Goal: Ask a question: Seek information or help from site administrators or community

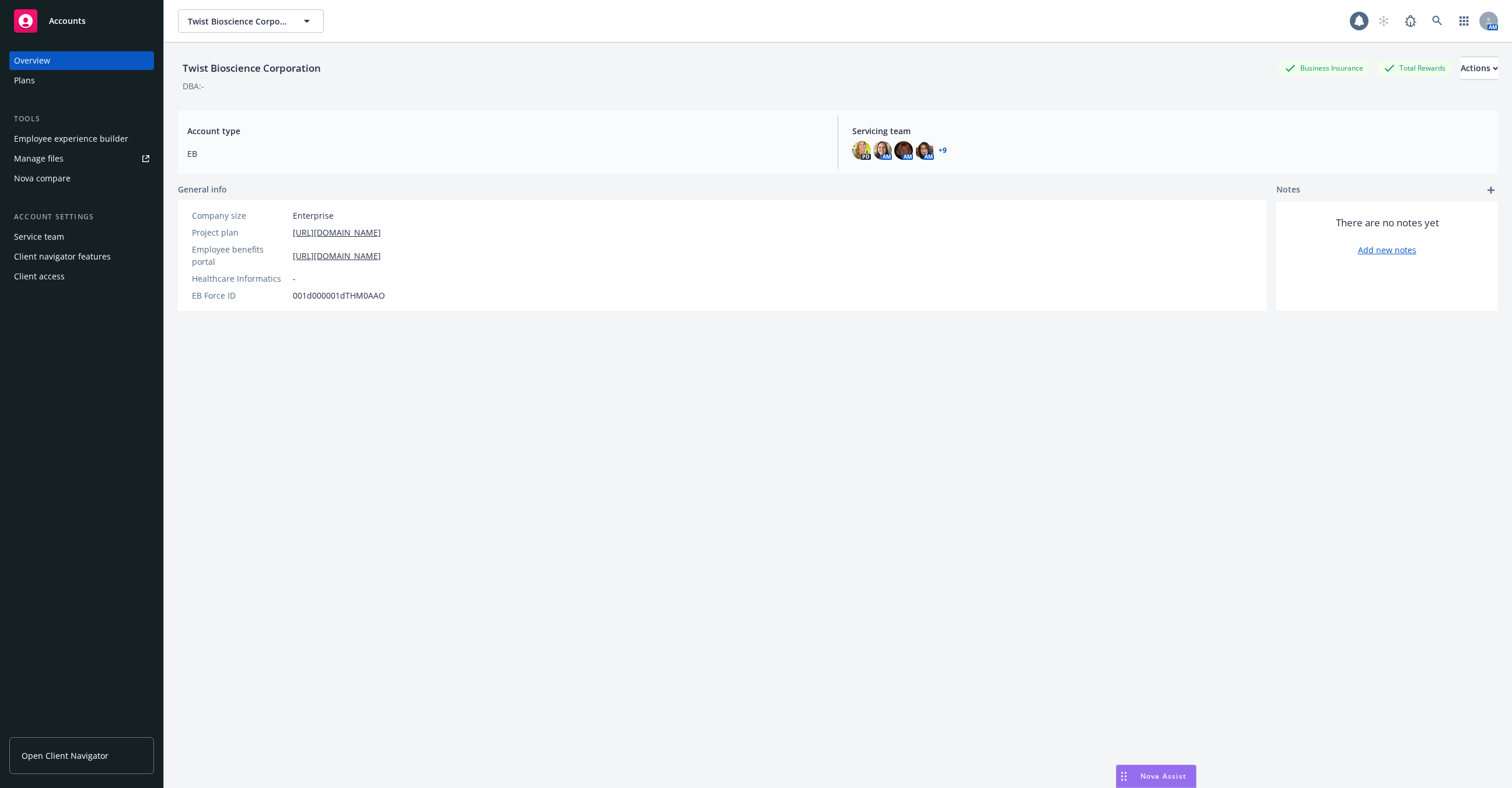
click at [1161, 772] on span "Nova Assist" at bounding box center [1164, 775] width 46 height 10
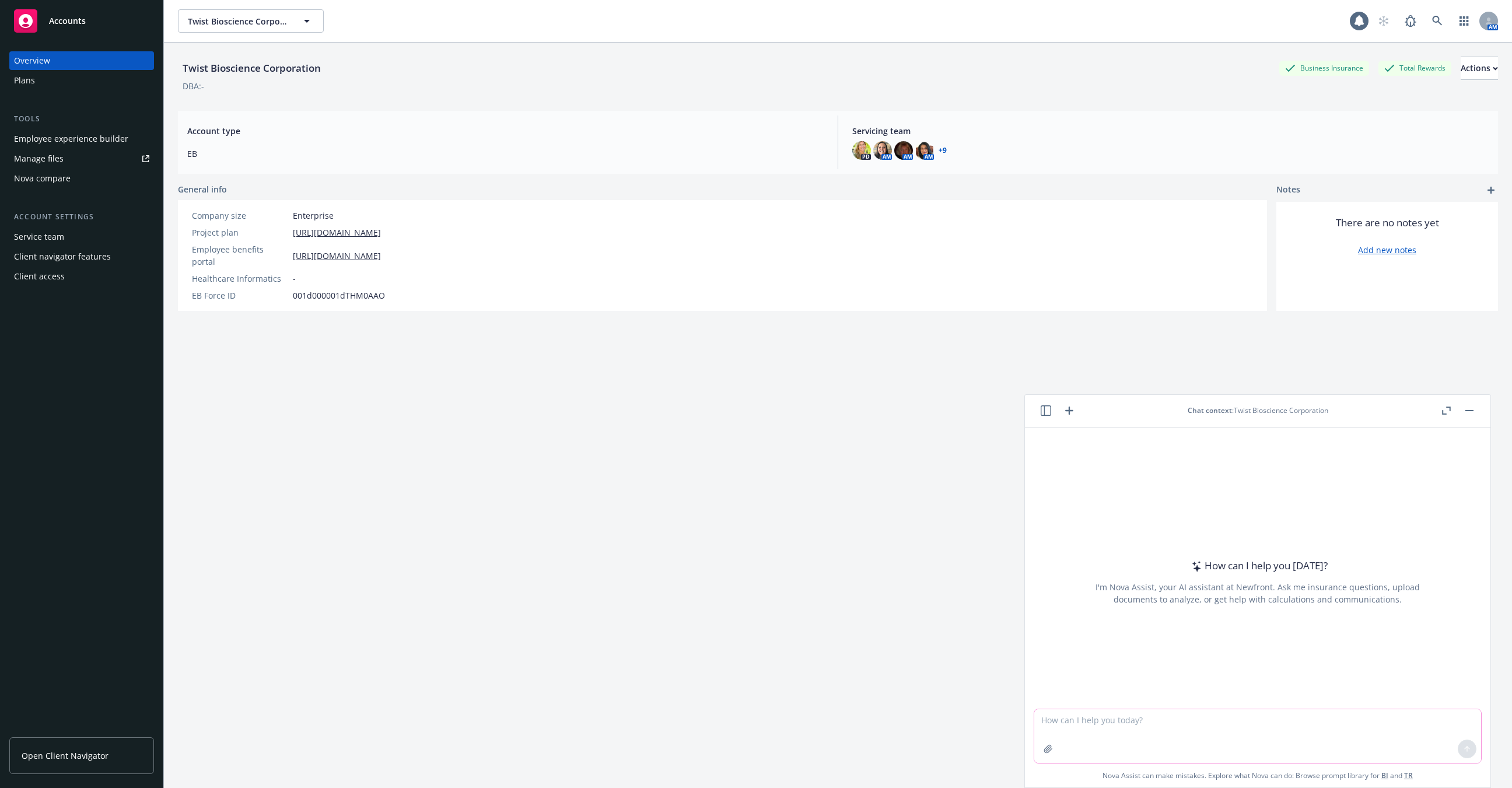
click at [1165, 722] on textarea at bounding box center [1257, 736] width 447 height 54
type textarea "Please summarize in two"
click at [1422, 33] on div "Twist Bioscience Corporation Twist Bioscience Corporation 1 AM" at bounding box center [838, 21] width 1348 height 42
click at [1451, 29] on div "AM" at bounding box center [1435, 21] width 126 height 23
click at [1440, 22] on icon at bounding box center [1438, 21] width 10 height 10
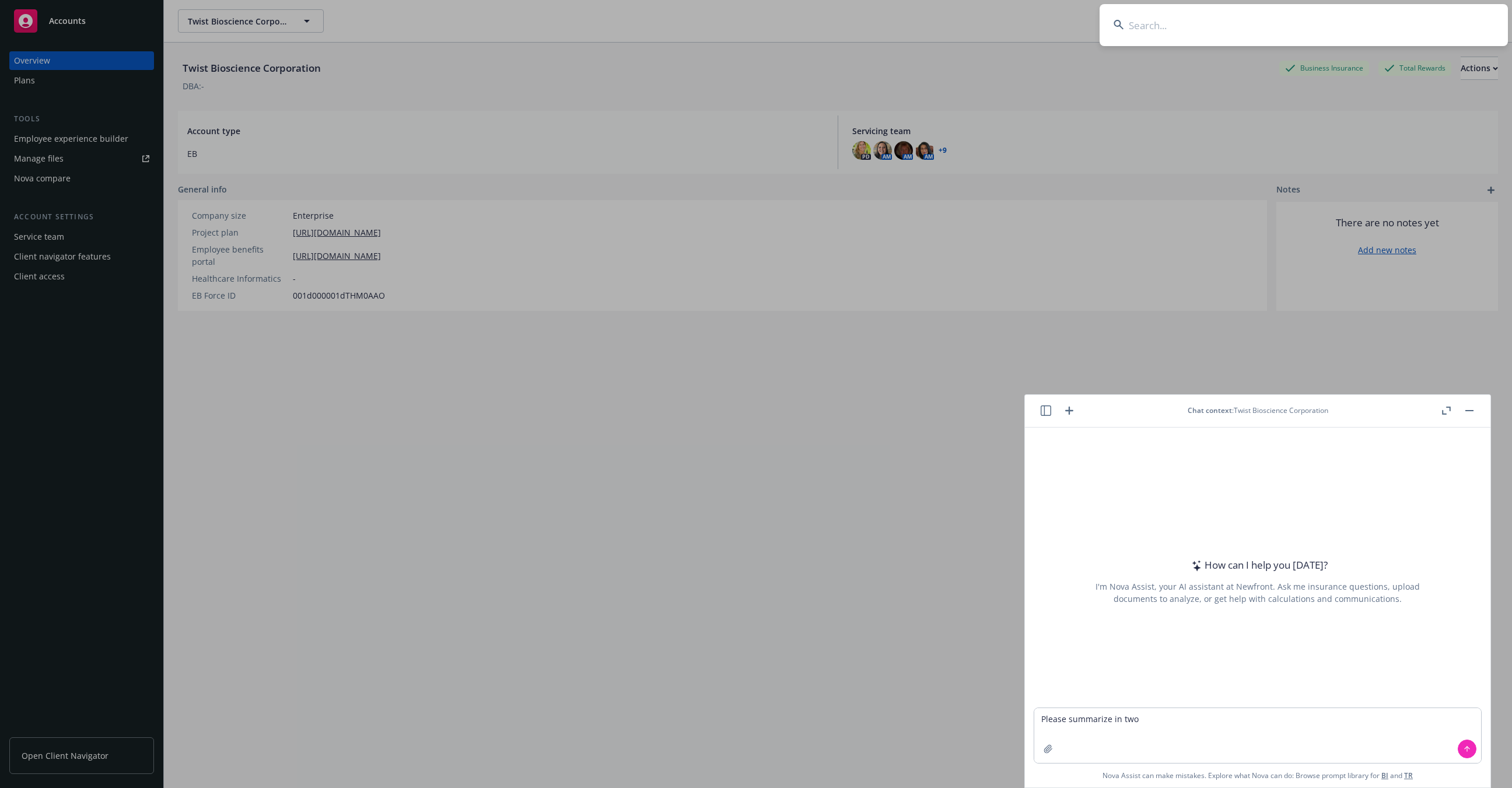
type input "s"
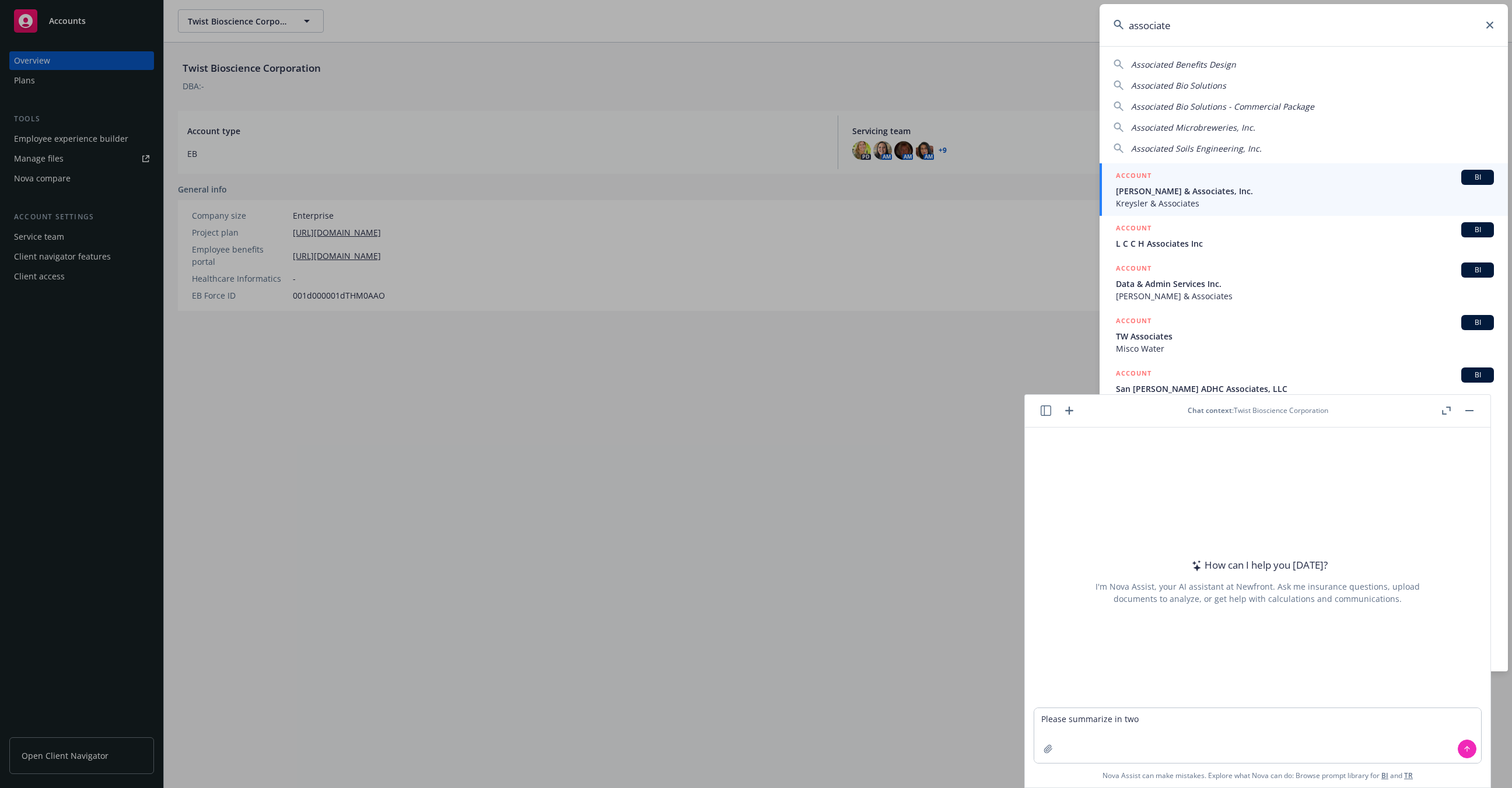
type input "associate"
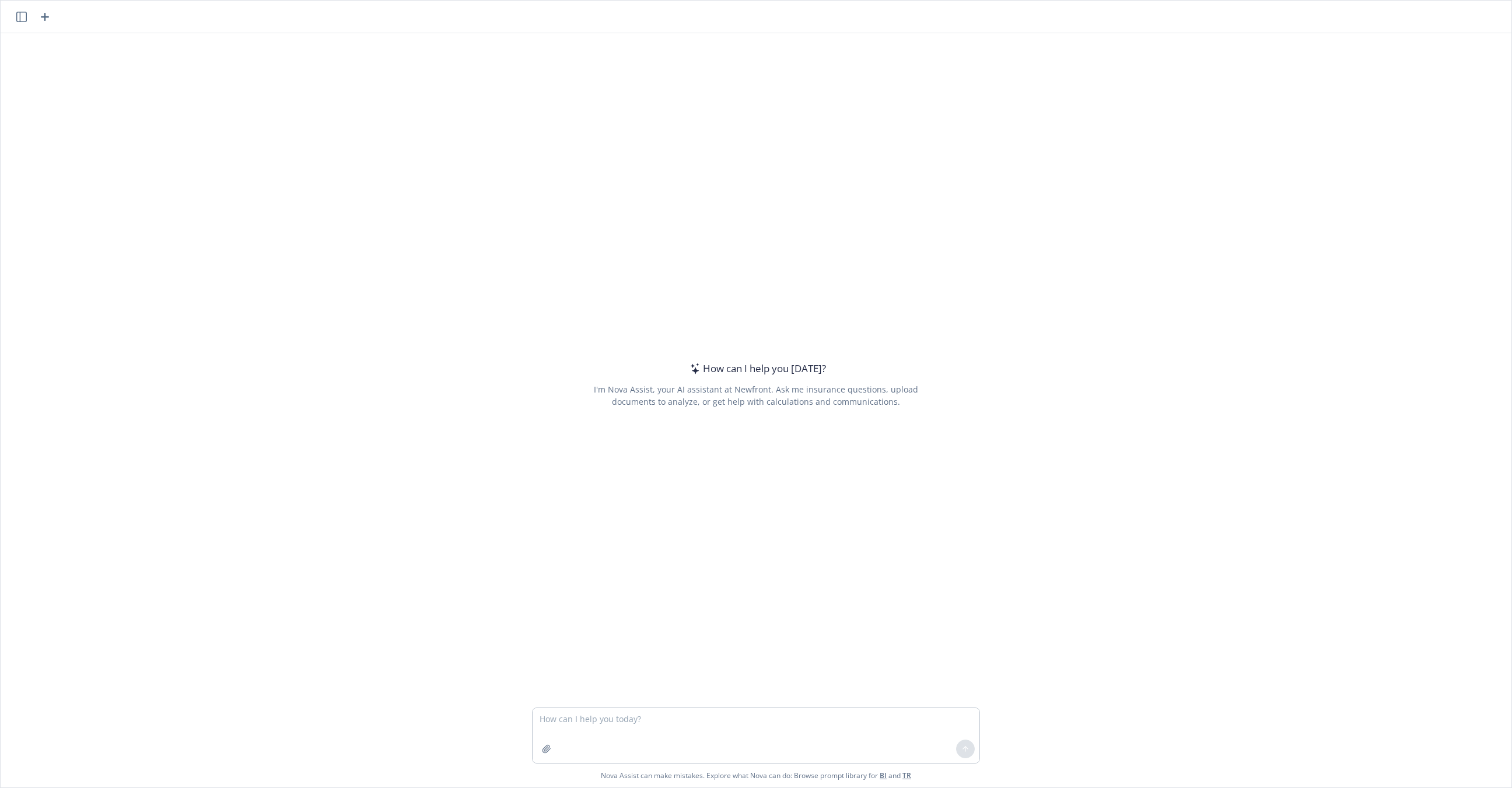
click at [721, 723] on textarea at bounding box center [756, 735] width 447 height 55
type textarea "please summarize in two sentences Contextual editing: As a service team member,…"
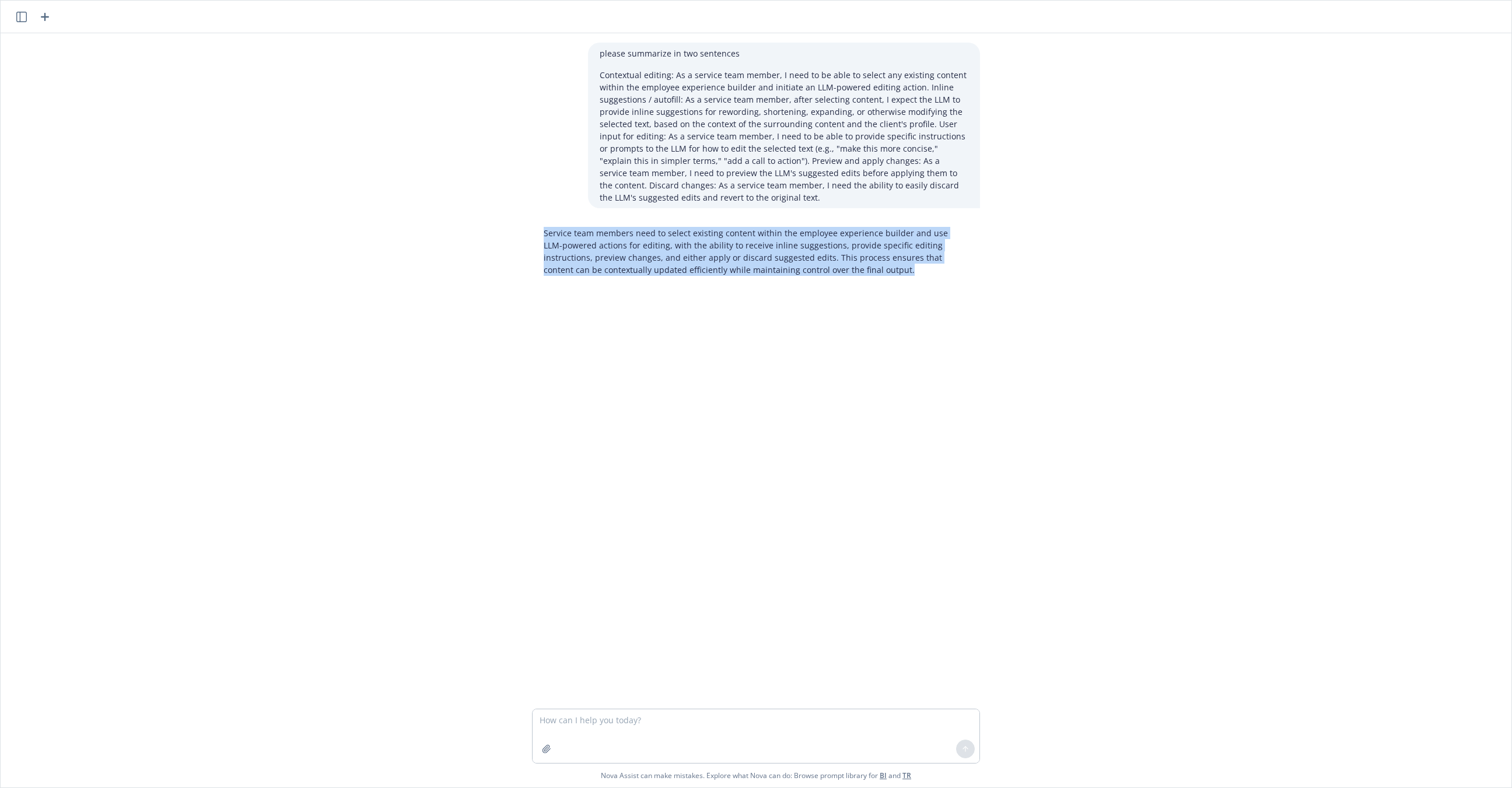
drag, startPoint x: 890, startPoint y: 269, endPoint x: 530, endPoint y: 236, distance: 361.5
click at [530, 236] on div "Service team members need to select existing content within the employee experi…" at bounding box center [756, 252] width 467 height 58
copy p "Service team members need to select existing content within the employee experi…"
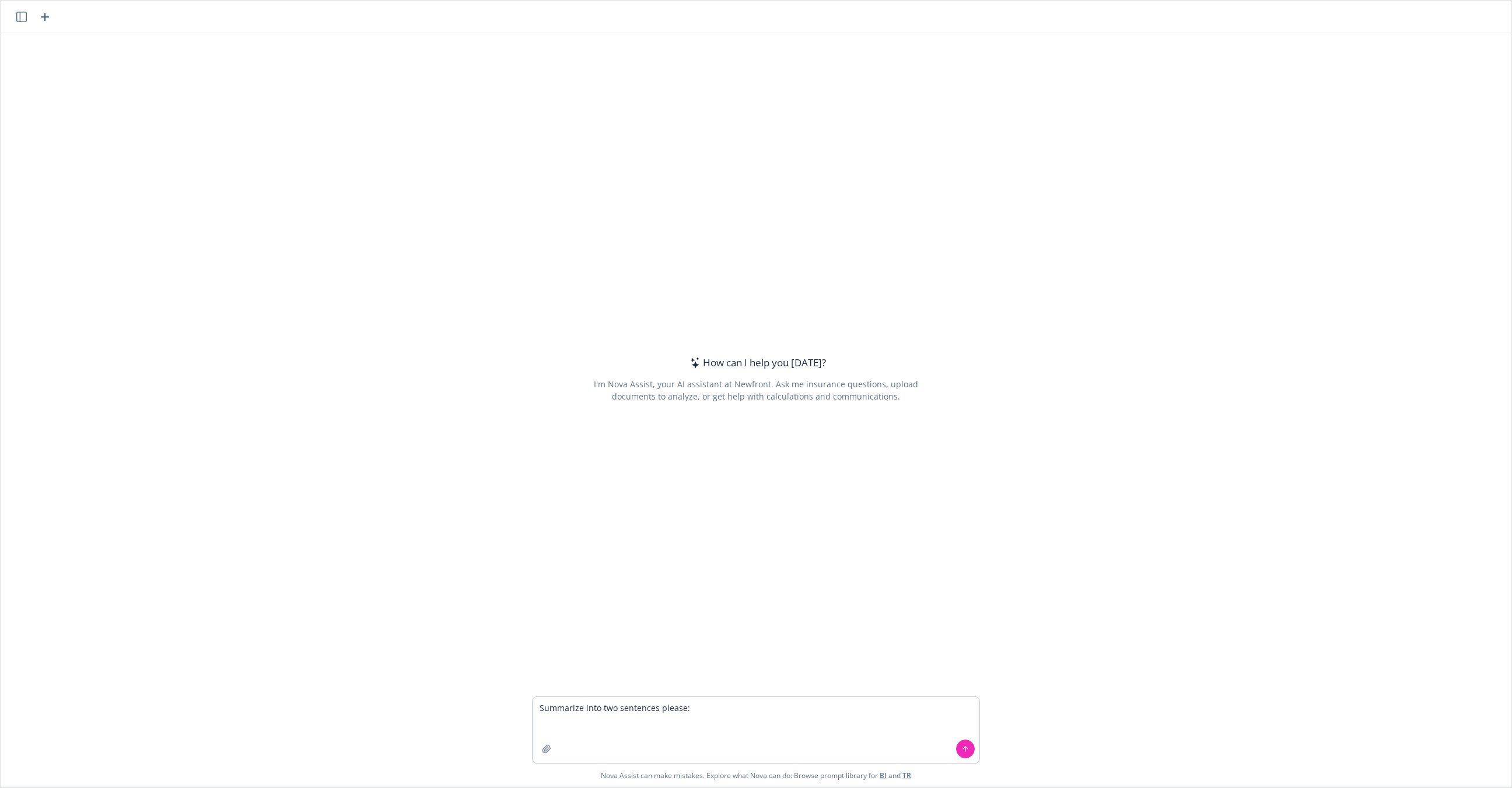
type textarea "Summarize into two sentences please: Page selection: As a service team member I…"
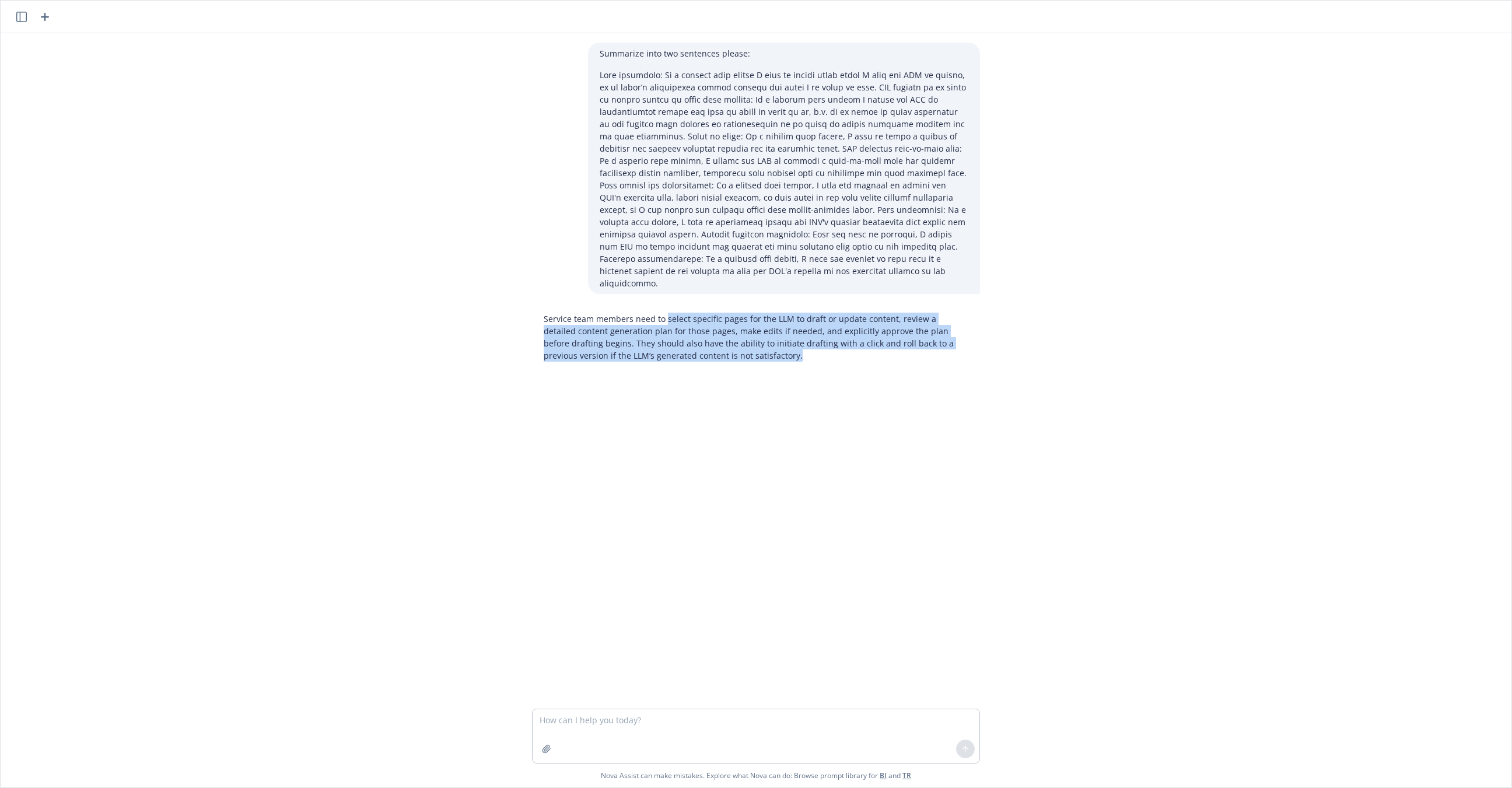
drag, startPoint x: 737, startPoint y: 343, endPoint x: 663, endPoint y: 306, distance: 82.7
click at [663, 313] on p "Service team members need to select specific pages for the LLM to draft or upda…" at bounding box center [756, 337] width 424 height 49
copy p "select specific pages for the LLM to draft or update content, review a detailed…"
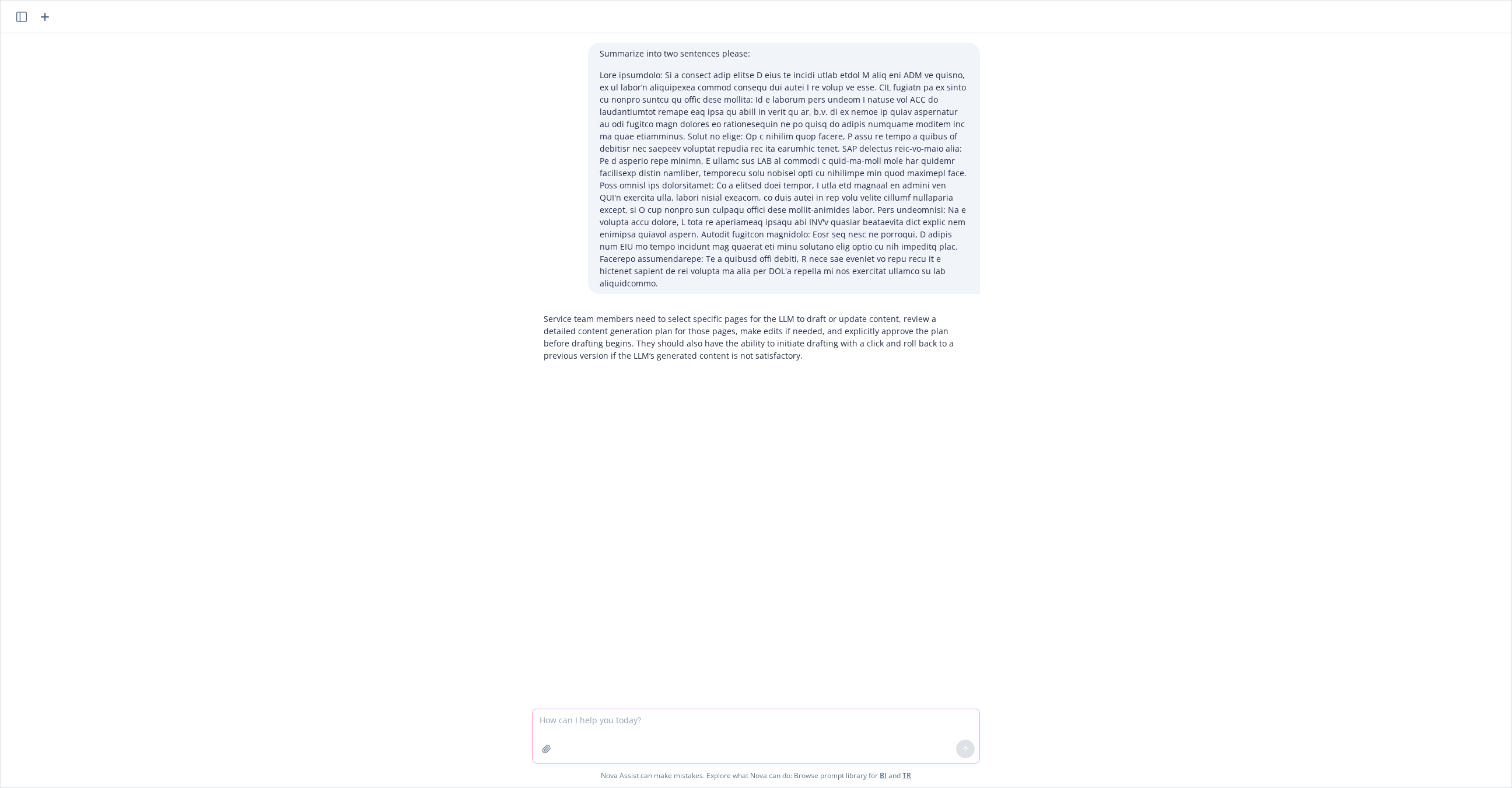
click at [759, 728] on textarea at bounding box center [756, 736] width 447 height 54
paste textarea "Ability to select existing content within the employee experience builder and u…"
type textarea "summarize in a short sentence: Ability to select existing content within the em…"
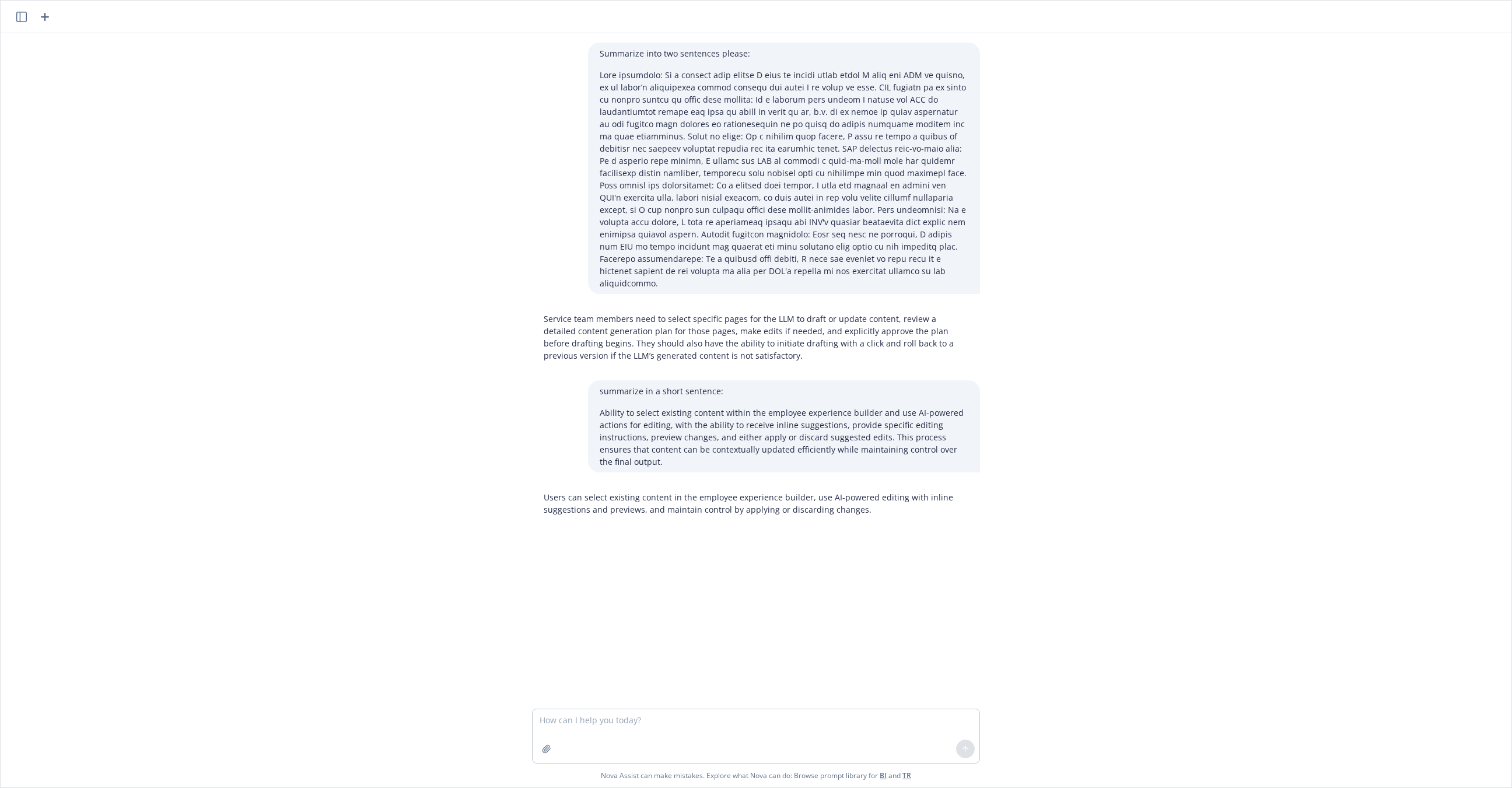
click at [781, 496] on p "Users can select existing content in the employee experience builder, use AI-po…" at bounding box center [756, 503] width 424 height 25
copy p "Users can select existing content in the employee experience builder, use AI-po…"
